Goal: Find specific page/section: Find specific page/section

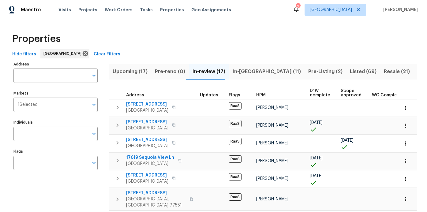
scroll to position [43, 0]
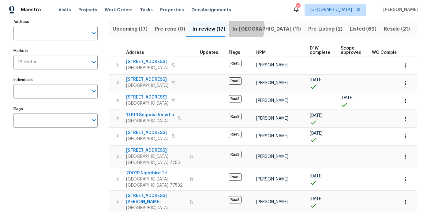
click at [238, 28] on span "In-[GEOGRAPHIC_DATA] (11)" at bounding box center [267, 29] width 68 height 9
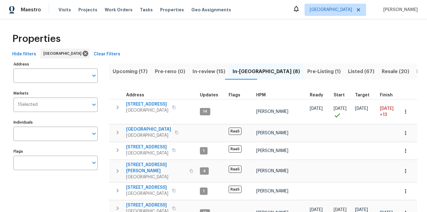
click at [239, 72] on span "In-[GEOGRAPHIC_DATA] (8)" at bounding box center [266, 71] width 67 height 9
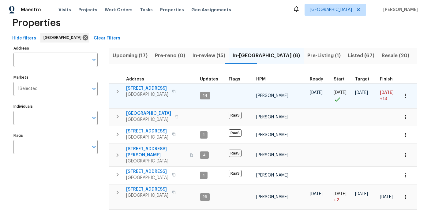
scroll to position [6, 0]
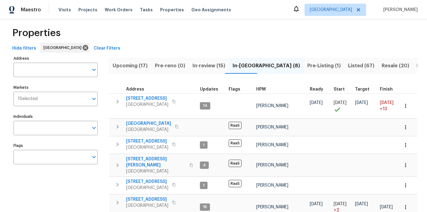
click at [135, 66] on span "Upcoming (17)" at bounding box center [130, 66] width 35 height 9
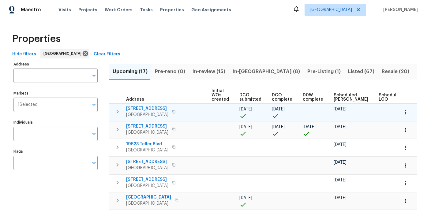
scroll to position [0, 88]
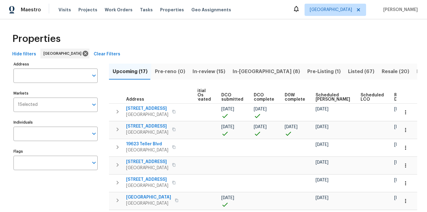
click at [318, 98] on span "Scheduled [PERSON_NAME]" at bounding box center [333, 97] width 35 height 9
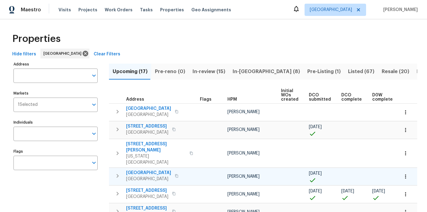
click at [171, 170] on span "[GEOGRAPHIC_DATA]" at bounding box center [148, 173] width 45 height 6
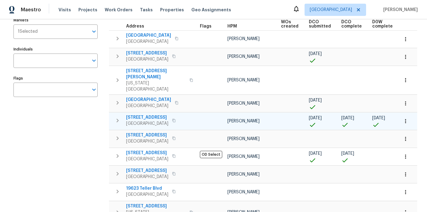
scroll to position [76, 0]
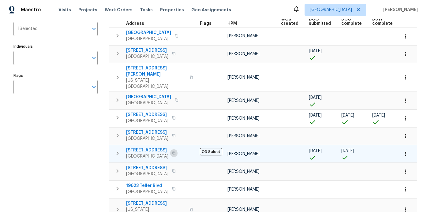
click at [176, 152] on icon "button" at bounding box center [174, 154] width 4 height 4
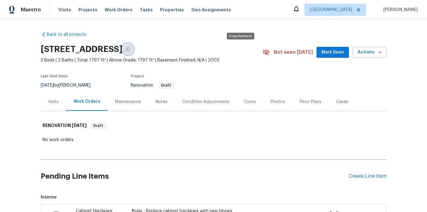
click at [134, 47] on button "button" at bounding box center [127, 49] width 11 height 11
